Goal: Information Seeking & Learning: Learn about a topic

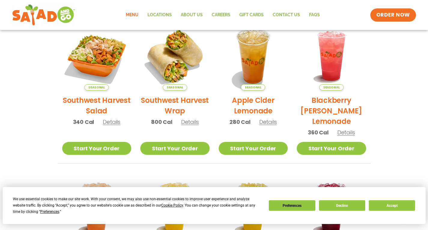
scroll to position [149, 0]
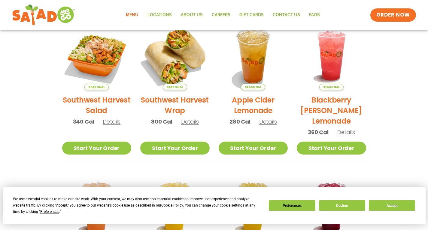
click at [162, 64] on img at bounding box center [174, 55] width 81 height 81
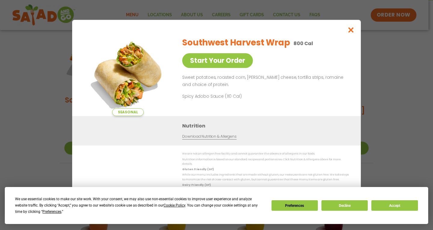
click at [2, 109] on div "Seasonal Start Your Order Southwest Harvest Wrap 800 Cal Start Your Order Sweet…" at bounding box center [216, 115] width 433 height 230
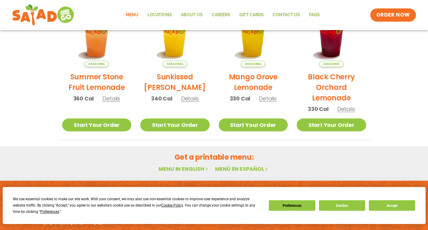
scroll to position [324, 0]
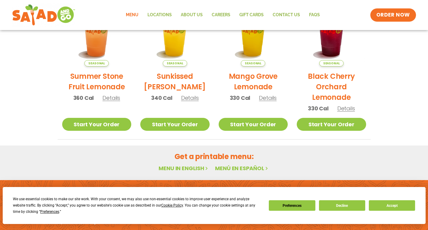
click at [137, 16] on link "Menu" at bounding box center [132, 15] width 22 height 14
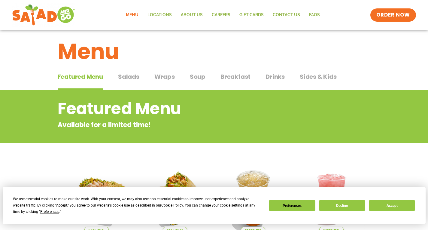
scroll to position [6, 0]
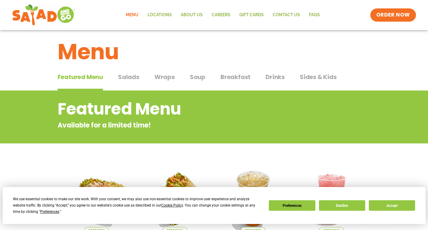
click at [132, 78] on span "Salads" at bounding box center [128, 76] width 21 height 9
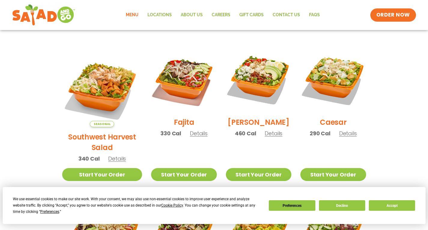
scroll to position [153, 0]
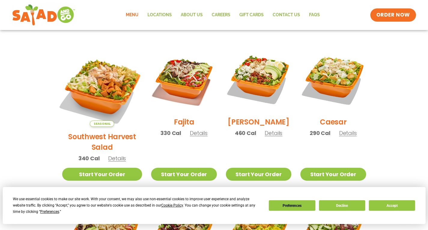
click at [106, 69] on img at bounding box center [102, 87] width 94 height 94
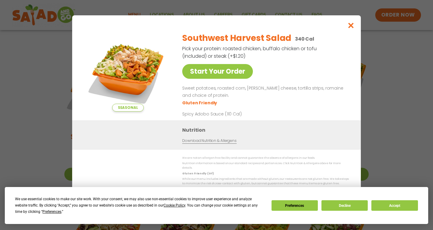
click at [34, 80] on div "Seasonal Start Your Order Southwest Harvest Salad 340 Cal Pick your protein: ro…" at bounding box center [216, 115] width 433 height 230
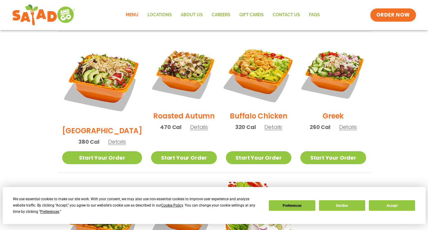
scroll to position [311, 0]
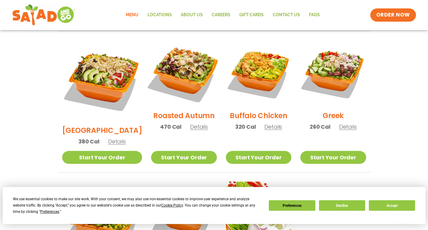
click at [170, 61] on img at bounding box center [184, 73] width 77 height 77
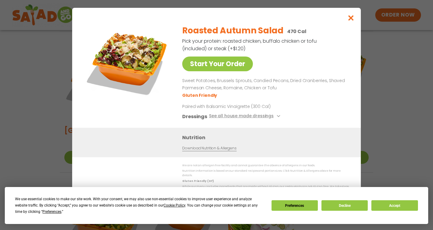
click at [40, 80] on div "Start Your Order Roasted Autumn Salad 470 Cal Pick your protein: roasted chicke…" at bounding box center [216, 115] width 433 height 230
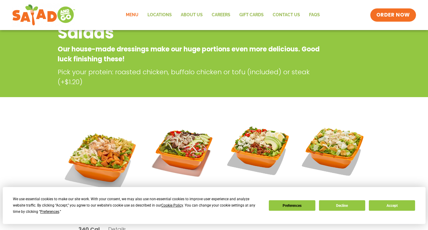
scroll to position [0, 0]
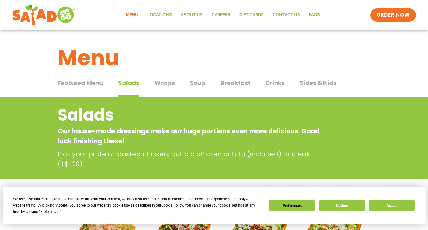
click at [166, 81] on span "Wraps" at bounding box center [165, 82] width 20 height 9
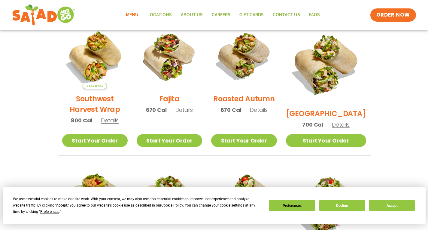
scroll to position [167, 0]
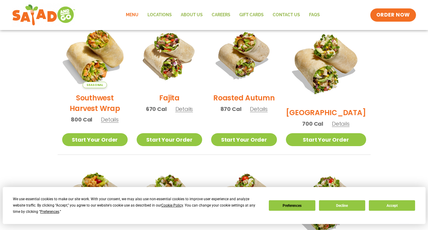
click at [97, 63] on img at bounding box center [94, 55] width 77 height 77
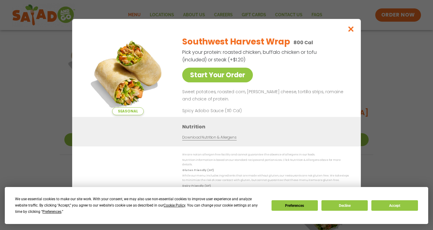
click at [39, 84] on div "Seasonal Start Your Order Southwest Harvest Wrap 800 Cal Pick your protein: roa…" at bounding box center [216, 115] width 433 height 230
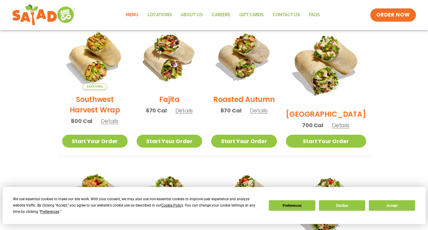
scroll to position [166, 0]
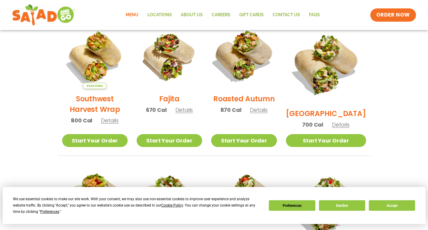
click at [248, 68] on img at bounding box center [244, 56] width 77 height 77
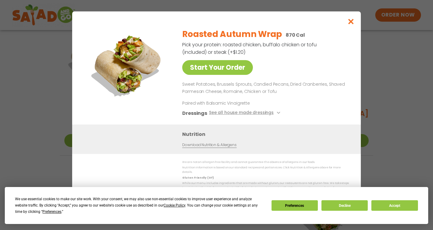
click at [48, 82] on div "Start Your Order Roasted Autumn Wrap 870 Cal Pick your protein: roasted chicken…" at bounding box center [216, 115] width 433 height 230
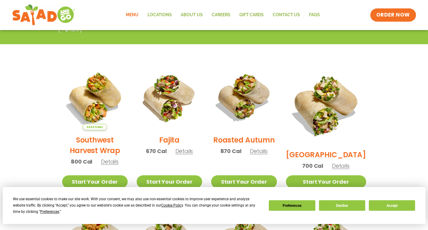
scroll to position [112, 0]
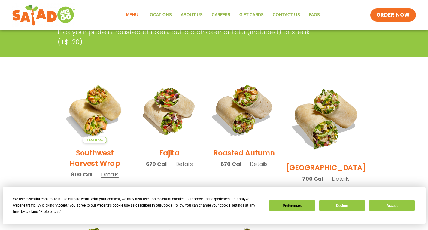
click at [243, 110] on img at bounding box center [244, 110] width 77 height 77
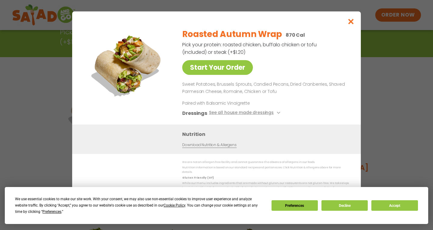
drag, startPoint x: 51, startPoint y: 93, endPoint x: 44, endPoint y: 84, distance: 11.3
click at [44, 84] on div "Start Your Order Roasted Autumn Wrap 870 Cal Pick your protein: roasted chicken…" at bounding box center [216, 115] width 433 height 230
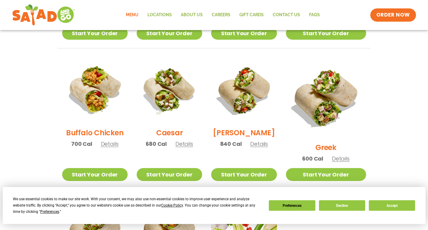
scroll to position [279, 0]
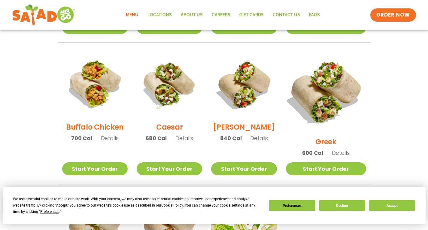
click at [327, 86] on img at bounding box center [326, 92] width 94 height 94
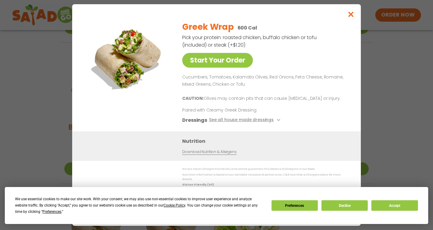
click at [19, 82] on div "Start Your Order Greek Wrap 600 Cal Pick your protein: roasted chicken, buffalo…" at bounding box center [216, 115] width 433 height 230
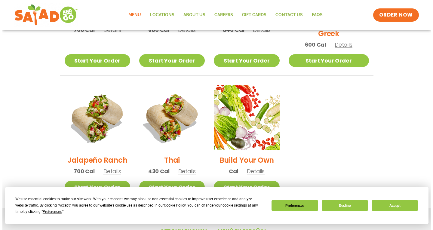
scroll to position [388, 0]
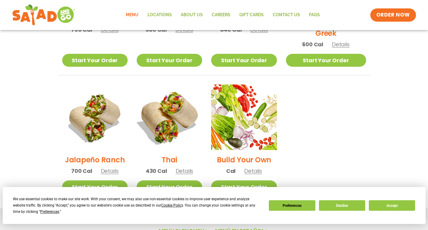
click at [178, 108] on img at bounding box center [169, 117] width 77 height 77
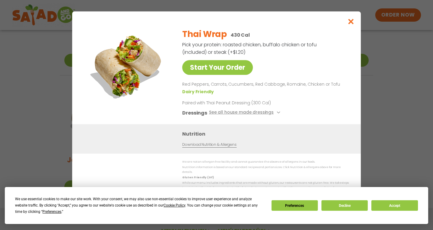
click at [27, 90] on div "Start Your Order Thai Wrap 430 Cal Pick your protein: roasted chicken, buffalo …" at bounding box center [216, 115] width 433 height 230
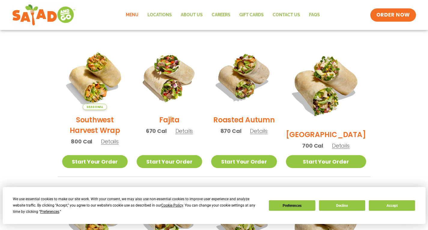
scroll to position [146, 0]
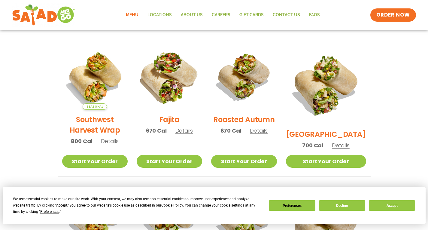
click at [180, 75] on img at bounding box center [169, 76] width 77 height 77
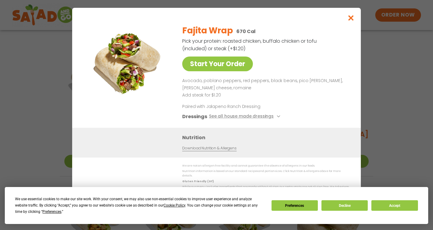
click at [32, 93] on div "Start Your Order Fajita Wrap 670 Cal Pick your protein: roasted chicken, buffal…" at bounding box center [216, 115] width 433 height 230
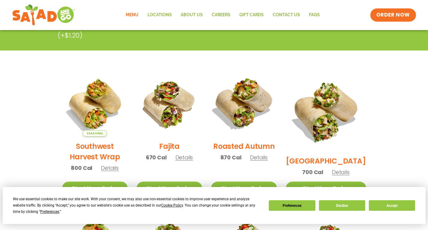
scroll to position [157, 0]
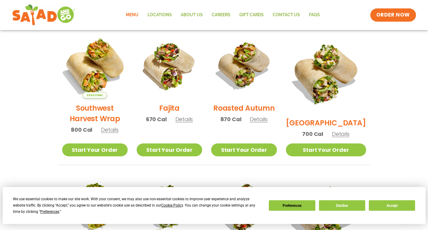
click at [92, 64] on img at bounding box center [94, 65] width 77 height 77
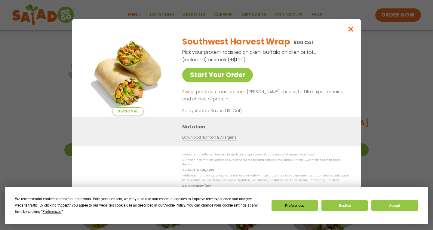
click at [60, 87] on div "Seasonal Start Your Order Southwest Harvest Wrap 800 Cal Pick your protein: roa…" at bounding box center [216, 115] width 433 height 230
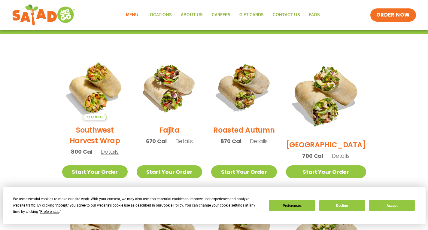
scroll to position [135, 0]
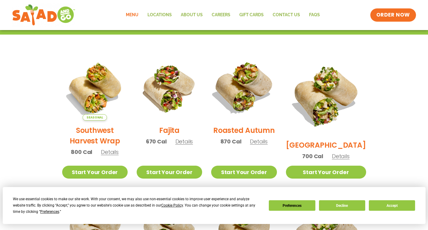
click at [243, 98] on img at bounding box center [244, 87] width 77 height 77
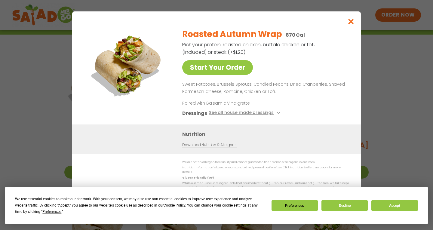
click at [24, 77] on div "Start Your Order Roasted Autumn Wrap 870 Cal Pick your protein: roasted chicken…" at bounding box center [216, 115] width 433 height 230
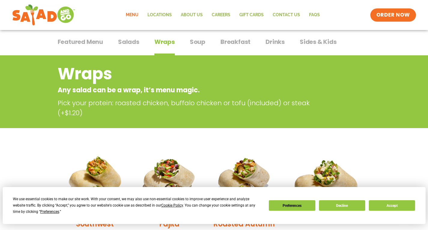
scroll to position [0, 0]
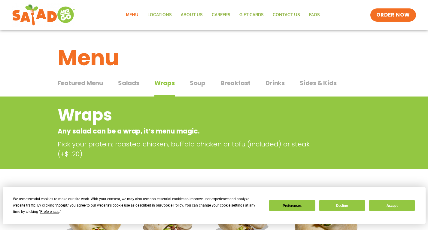
click at [142, 78] on div "Featured Menu Featured Menu Salads Salads Wraps Wraps Soup Soup Breakfast Break…" at bounding box center [214, 86] width 313 height 20
click at [133, 83] on span "Salads" at bounding box center [128, 82] width 21 height 9
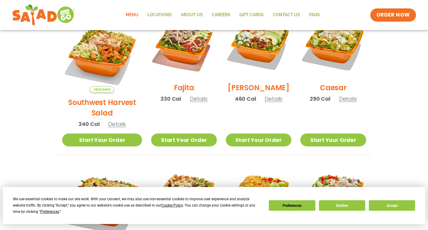
scroll to position [188, 0]
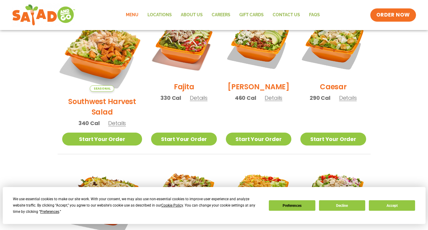
click at [100, 46] on img at bounding box center [102, 52] width 94 height 94
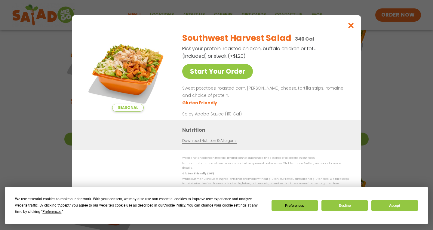
click at [52, 87] on div "Seasonal Start Your Order Southwest Harvest Salad 340 Cal Pick your protein: ro…" at bounding box center [216, 115] width 433 height 230
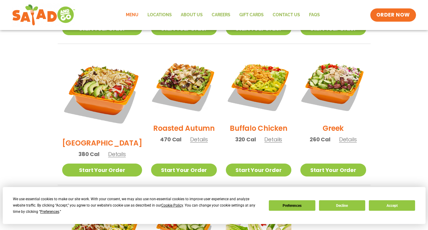
scroll to position [311, 0]
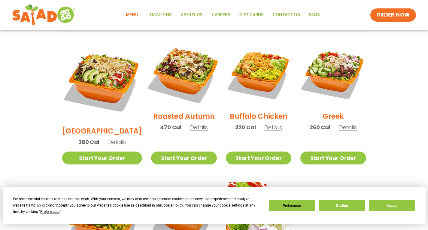
click at [184, 48] on img at bounding box center [184, 73] width 77 height 77
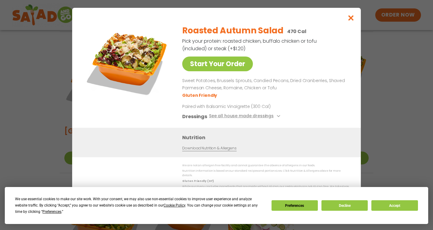
click at [46, 81] on div "Start Your Order Roasted Autumn Salad 470 Cal Pick your protein: roasted chicke…" at bounding box center [216, 115] width 433 height 230
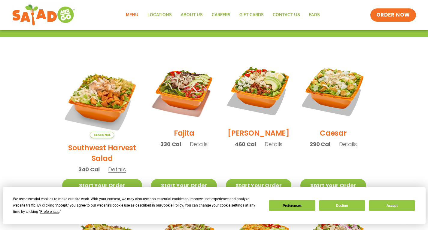
scroll to position [141, 0]
